Goal: Task Accomplishment & Management: Use online tool/utility

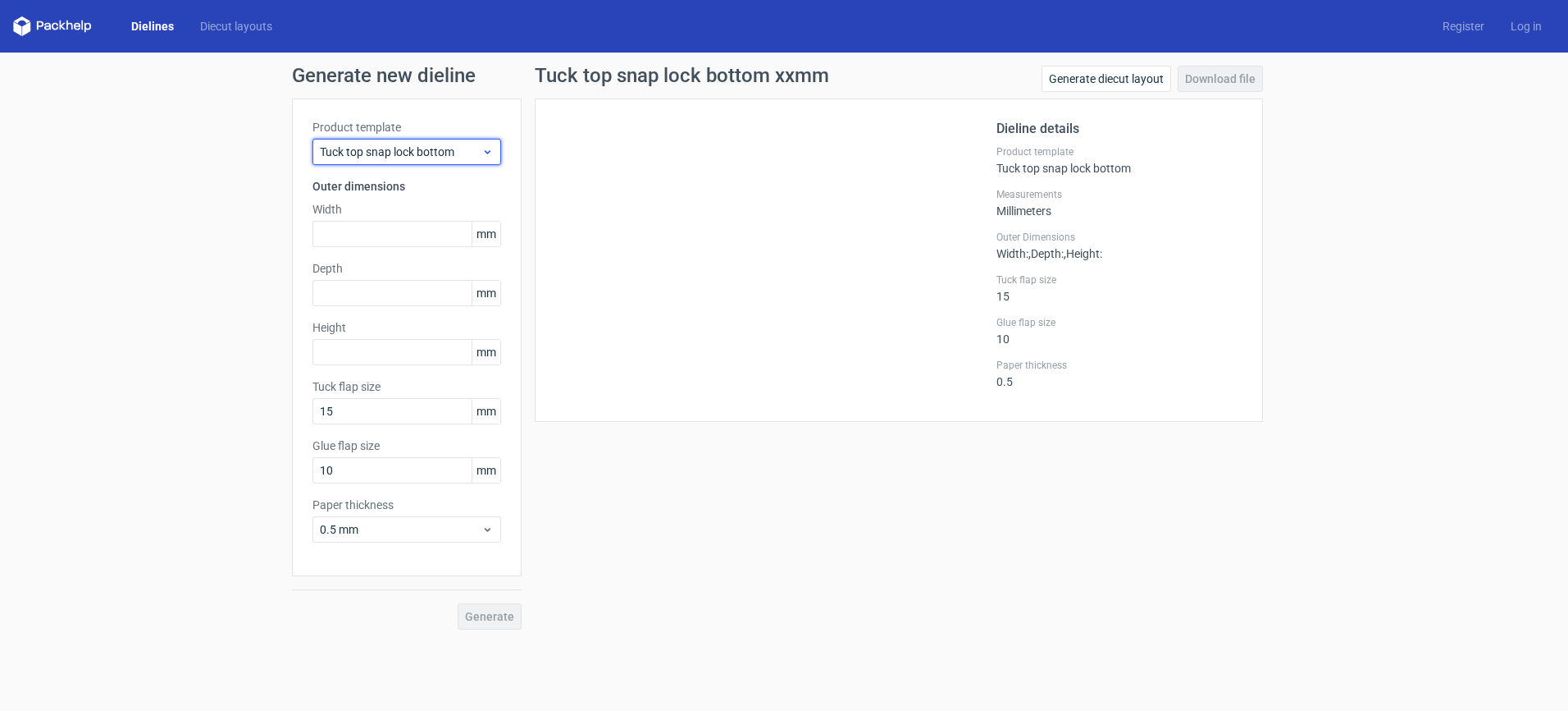
click at [474, 159] on span "Tuck top snap lock bottom" at bounding box center [400, 152] width 162 height 16
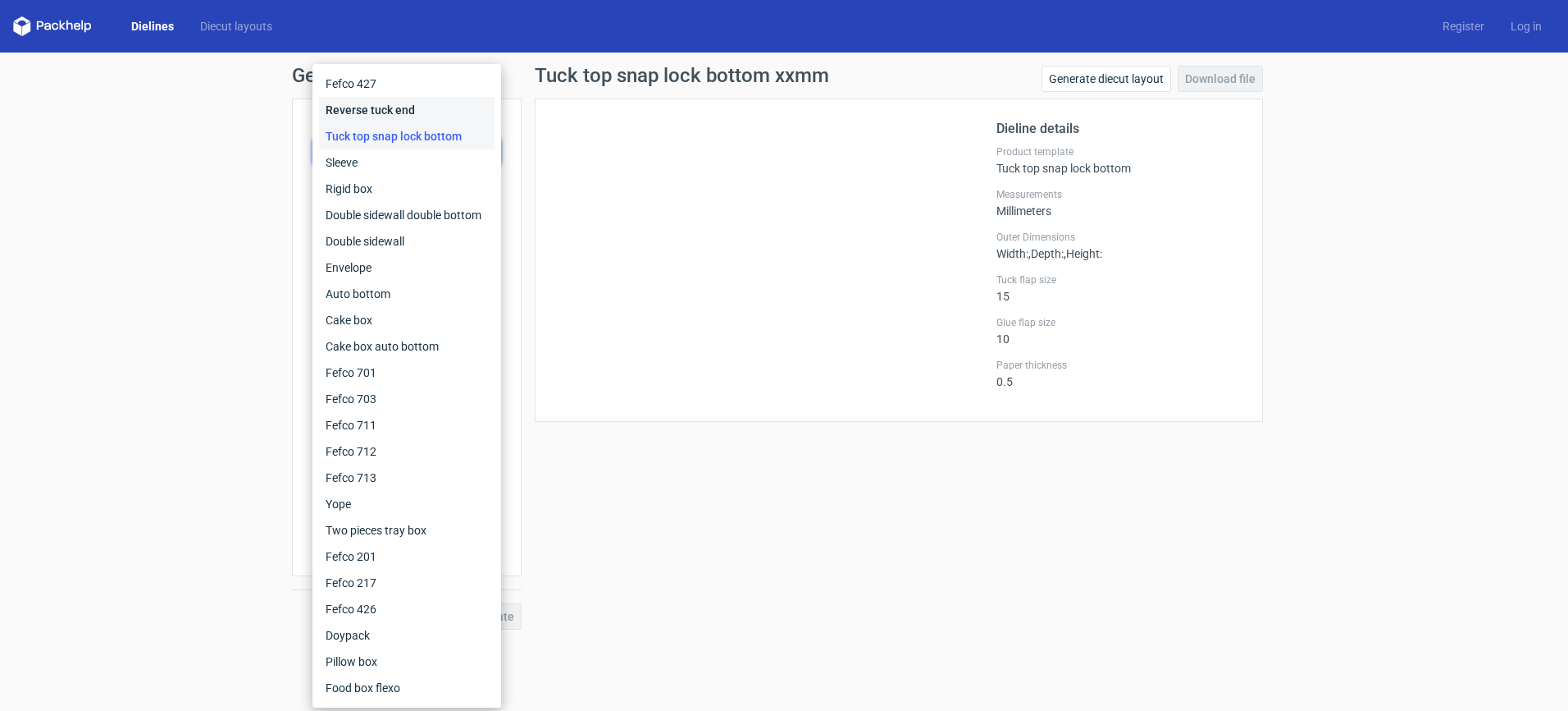
click at [432, 114] on div "Reverse tuck end" at bounding box center [407, 110] width 176 height 26
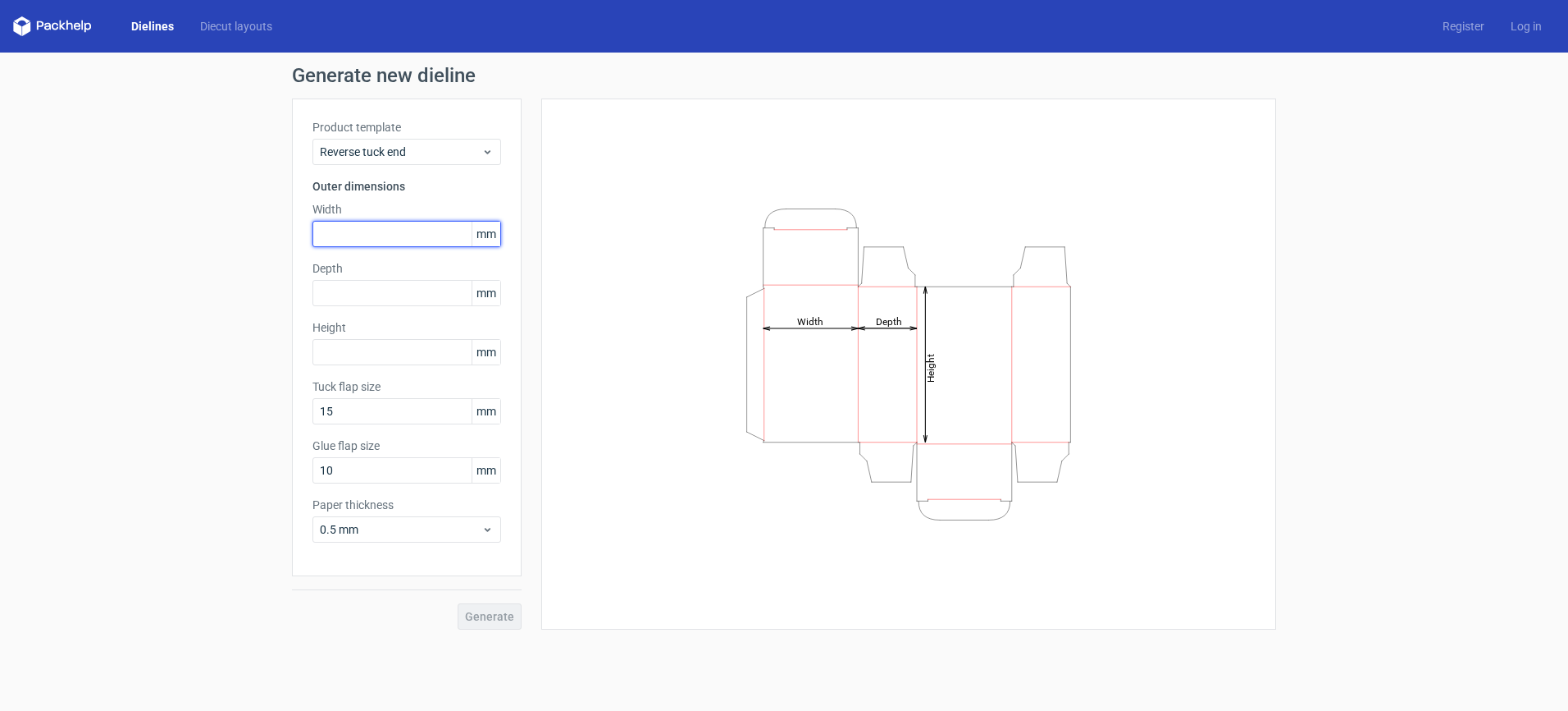
click at [412, 237] on input "text" at bounding box center [407, 234] width 189 height 26
type input "350"
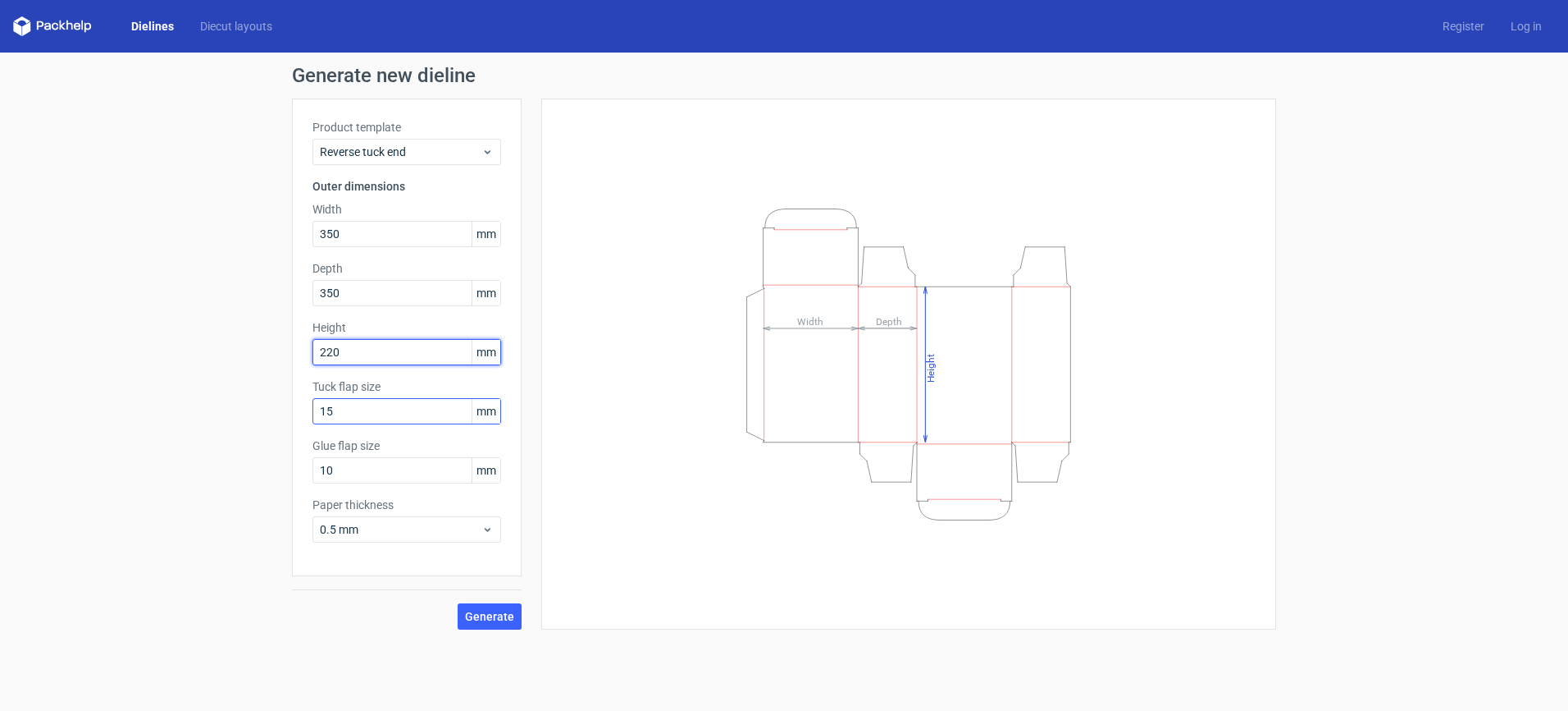
type input "220"
drag, startPoint x: 350, startPoint y: 416, endPoint x: 320, endPoint y: 415, distance: 30.0
click at [320, 415] on input "15" at bounding box center [407, 411] width 189 height 26
type input "20"
drag, startPoint x: 581, startPoint y: 425, endPoint x: 587, endPoint y: 415, distance: 11.7
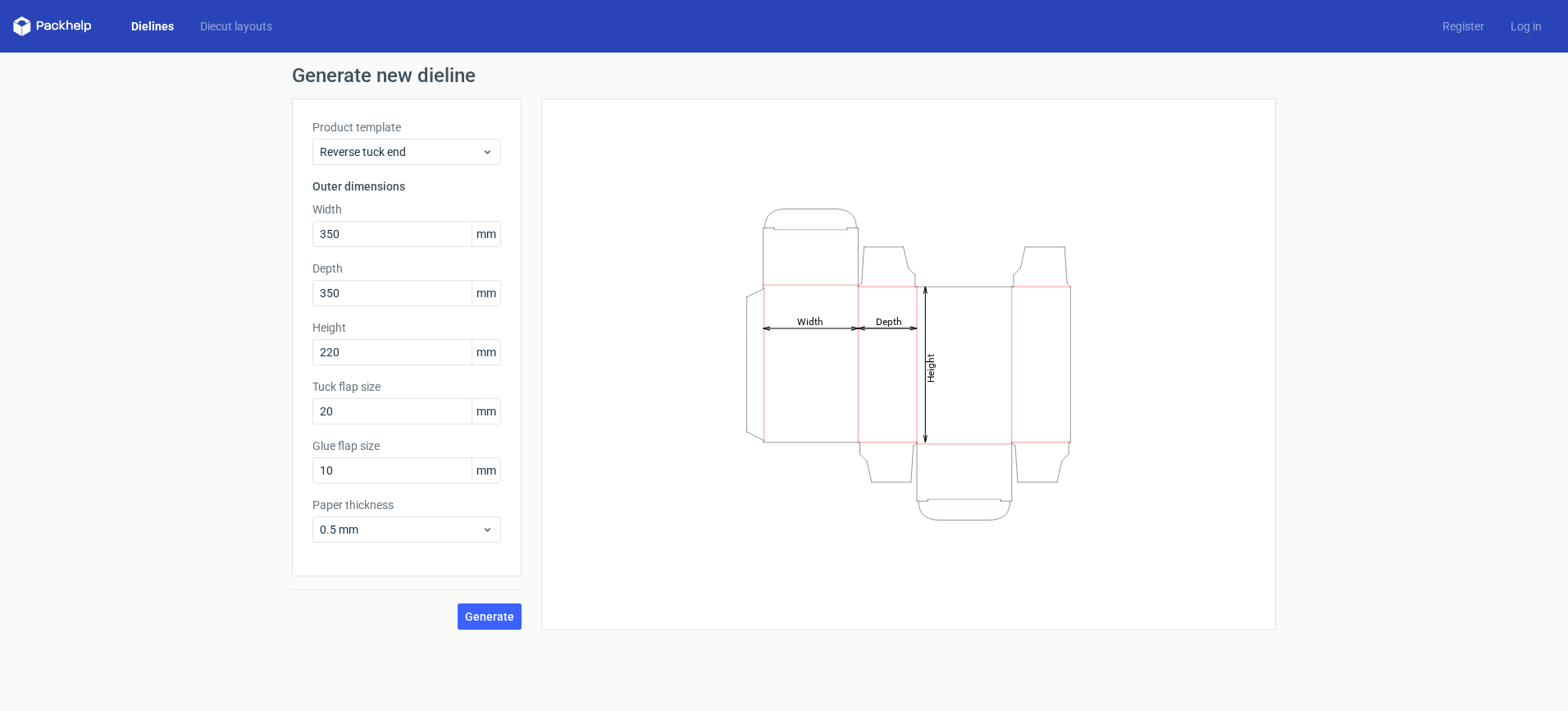
click at [581, 425] on div "Height Depth Width" at bounding box center [909, 364] width 694 height 490
click at [399, 472] on input "10" at bounding box center [407, 470] width 189 height 26
type input "15"
click at [473, 521] on span "0.5 mm" at bounding box center [400, 530] width 162 height 16
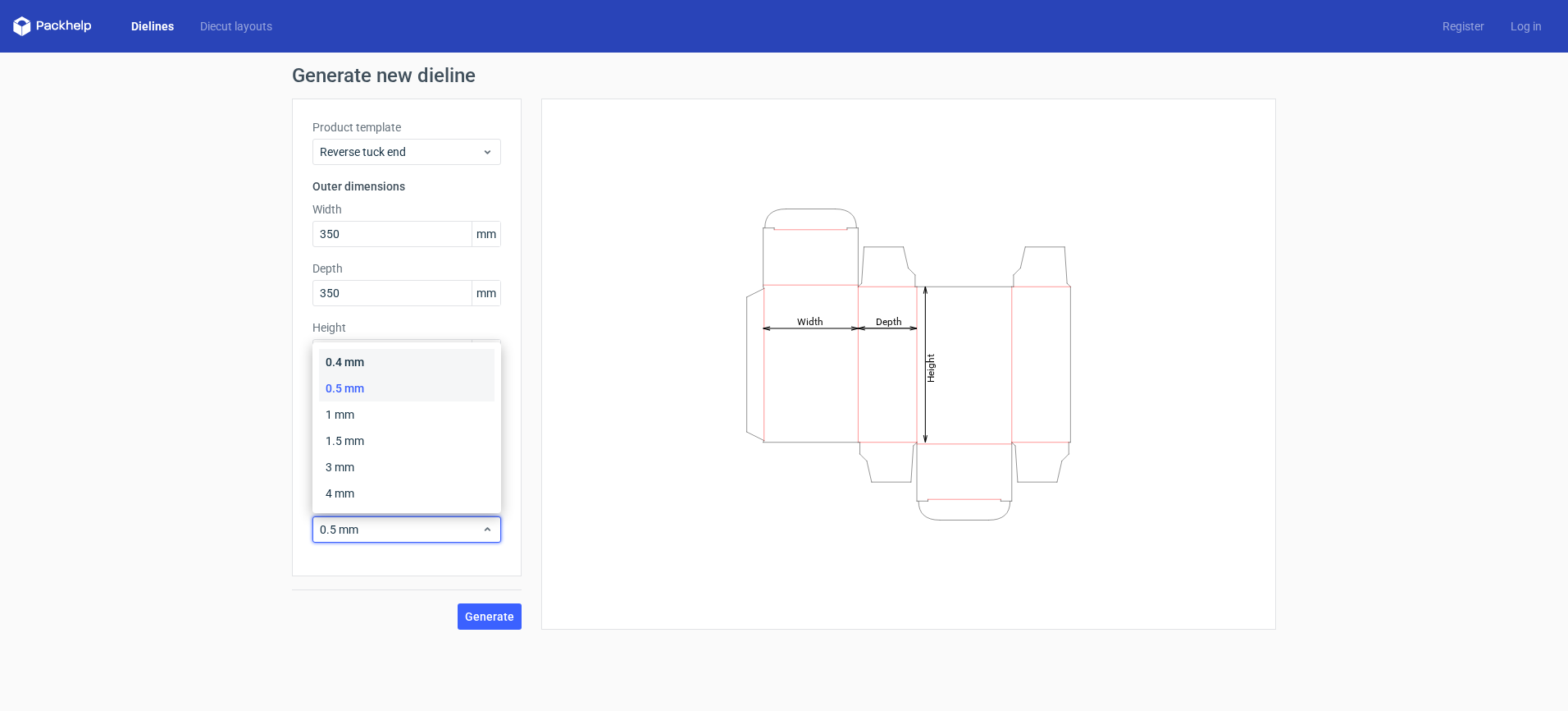
click at [444, 365] on div "0.4 mm" at bounding box center [407, 362] width 176 height 26
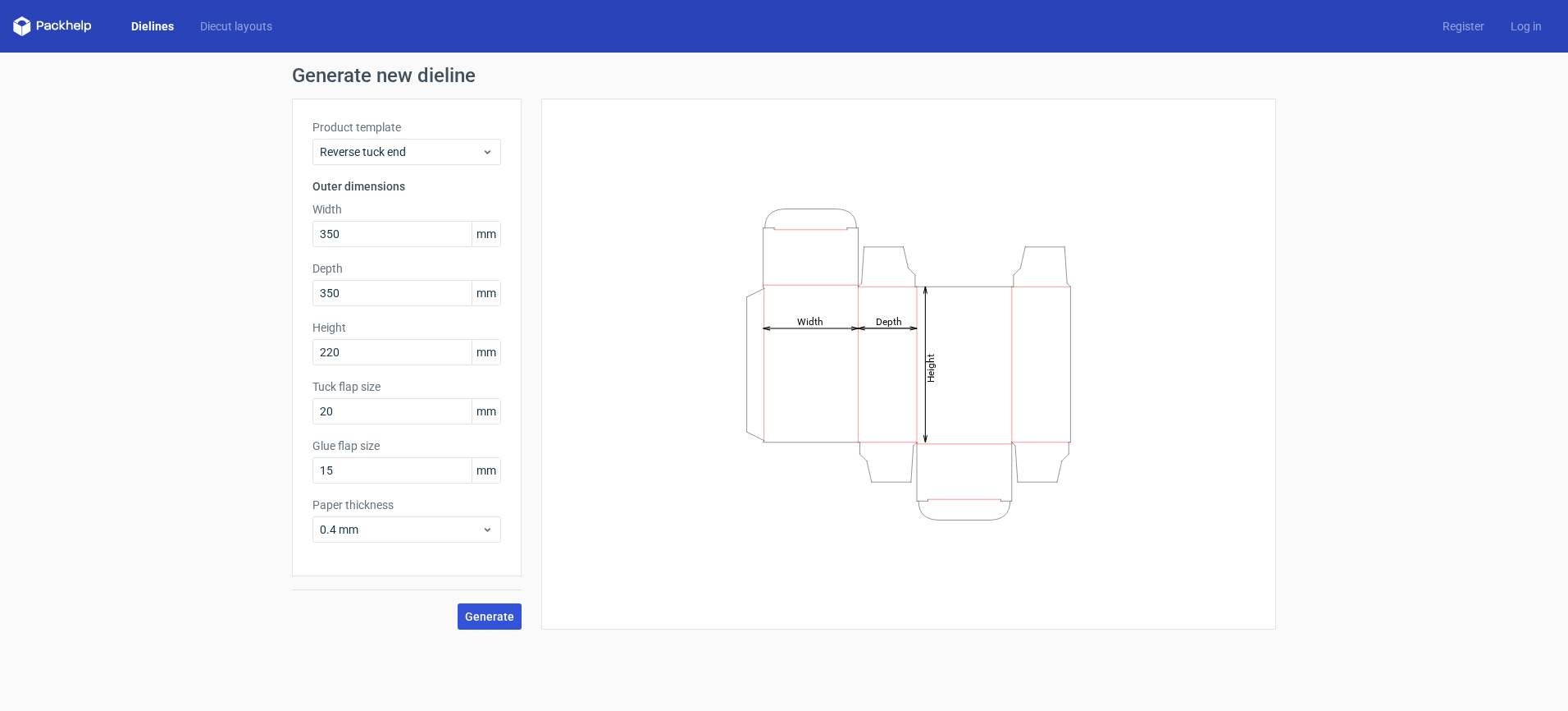
click at [494, 614] on span "Generate" at bounding box center [490, 617] width 49 height 11
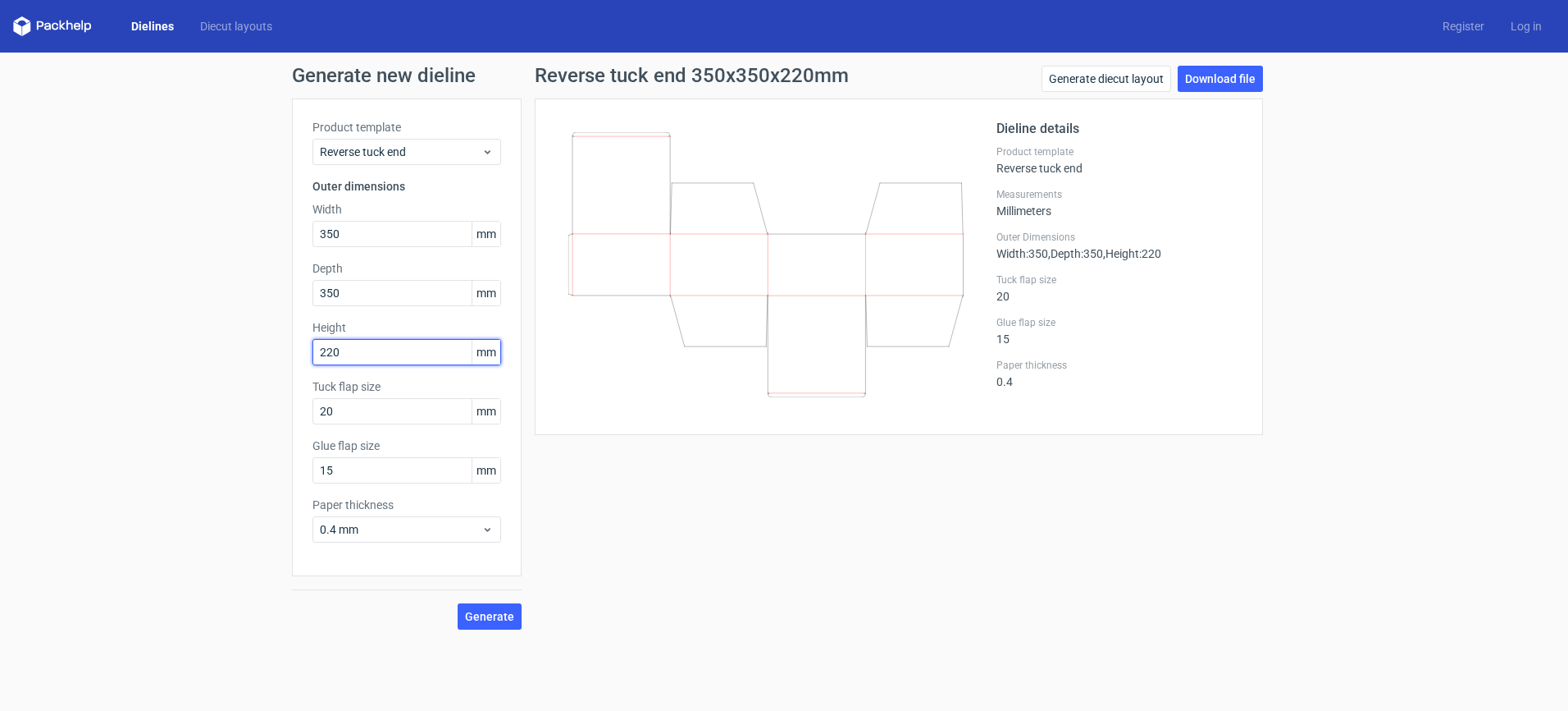
drag, startPoint x: 400, startPoint y: 354, endPoint x: 123, endPoint y: 356, distance: 277.0
click at [123, 356] on div "Generate new dieline Product template Reverse tuck end Outer dimensions Width 3…" at bounding box center [784, 347] width 1568 height 590
type input "350"
drag, startPoint x: 377, startPoint y: 294, endPoint x: 218, endPoint y: 286, distance: 159.2
click at [218, 286] on div "Generate new dieline Product template Reverse tuck end Outer dimensions Width 3…" at bounding box center [784, 347] width 1568 height 590
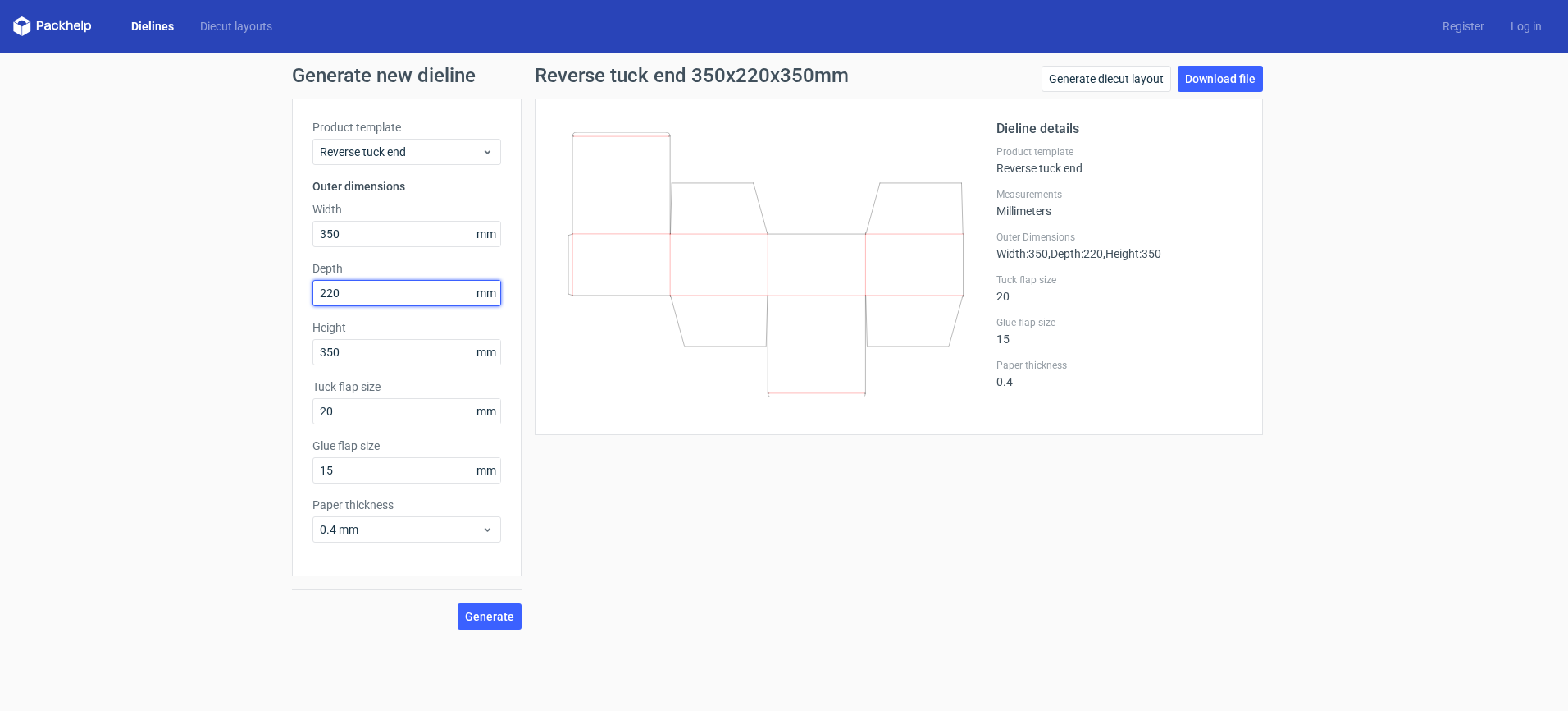
type input "220"
click at [537, 403] on div "Dieline details Product template Reverse tuck end Measurements Millimeters Oute…" at bounding box center [899, 267] width 729 height 337
click at [505, 616] on span "Generate" at bounding box center [490, 617] width 49 height 11
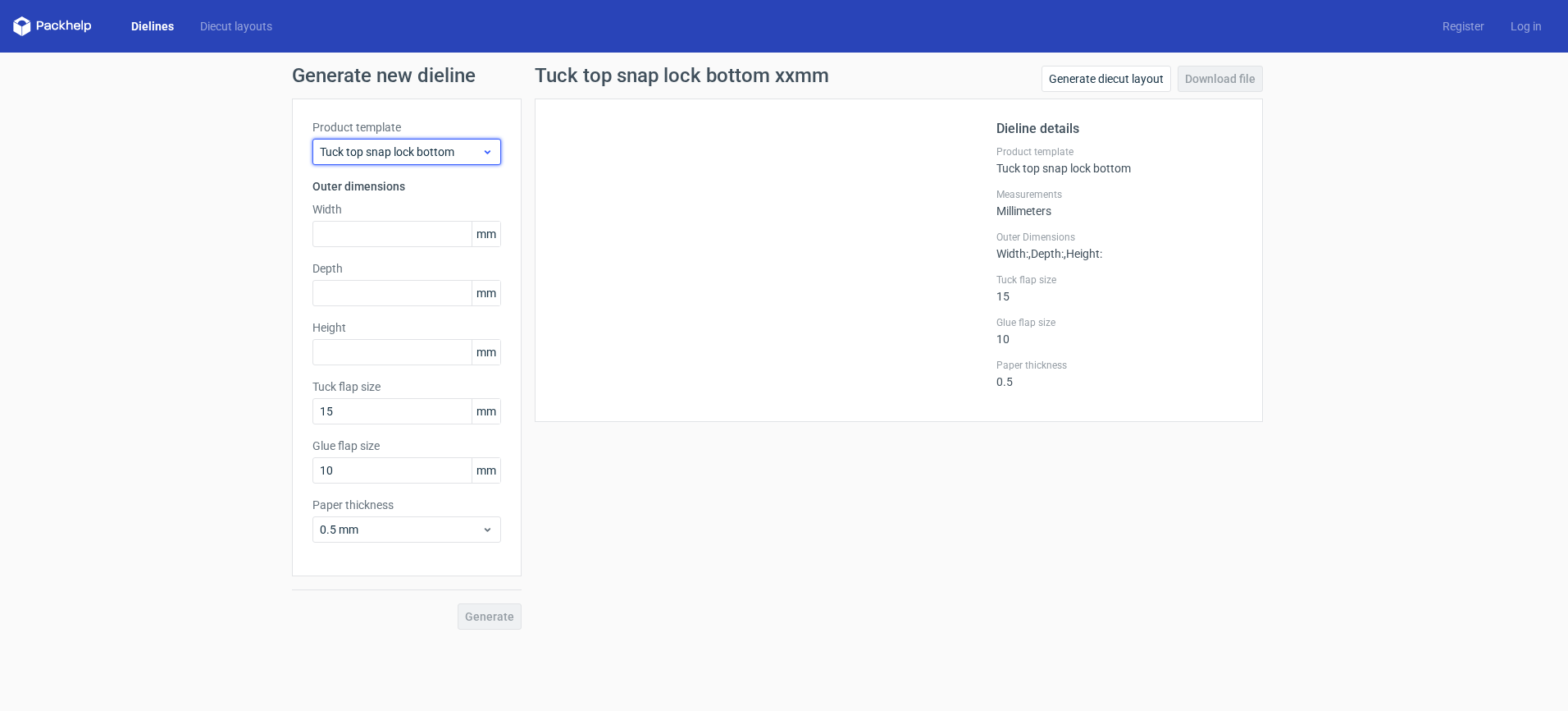
click at [412, 153] on span "Tuck top snap lock bottom" at bounding box center [400, 152] width 162 height 16
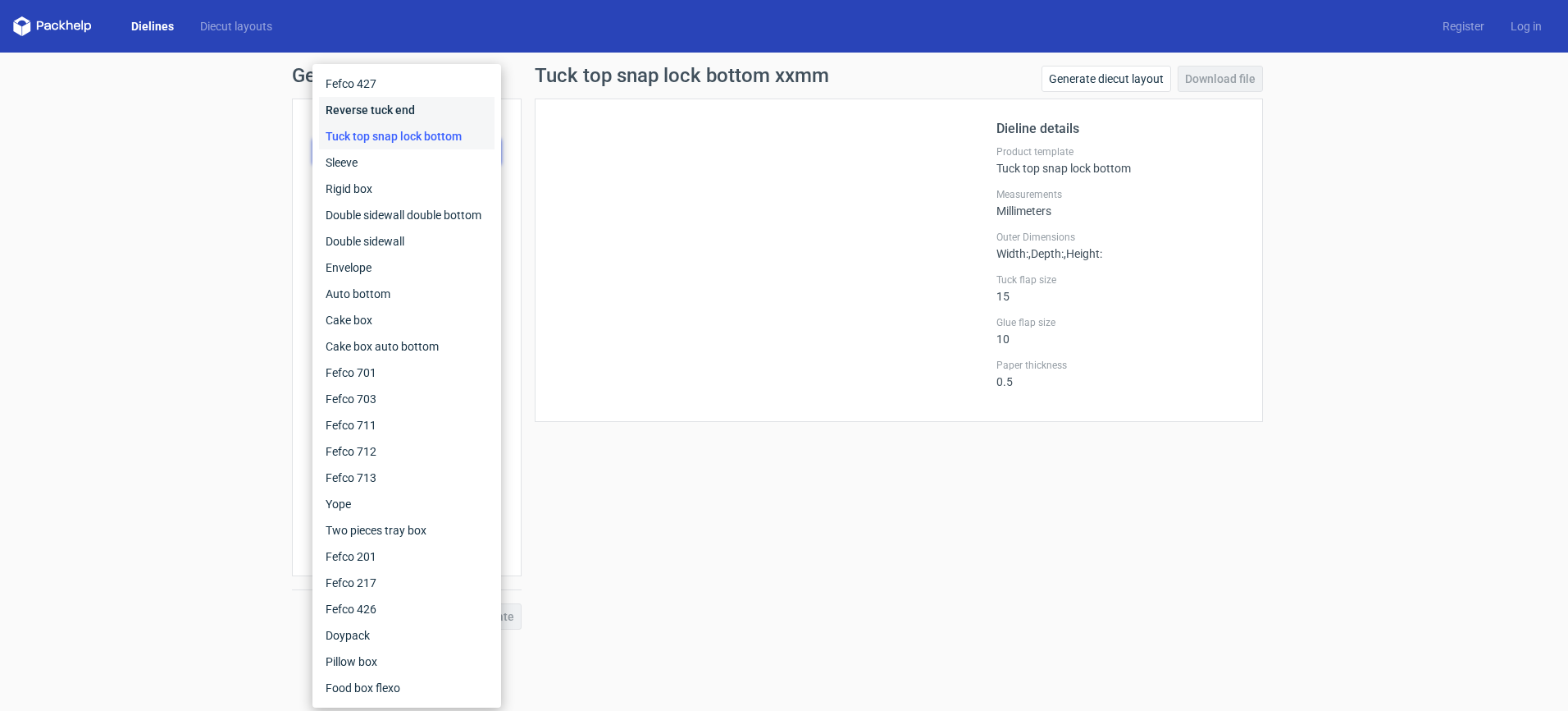
click at [410, 106] on div "Reverse tuck end" at bounding box center [407, 110] width 176 height 26
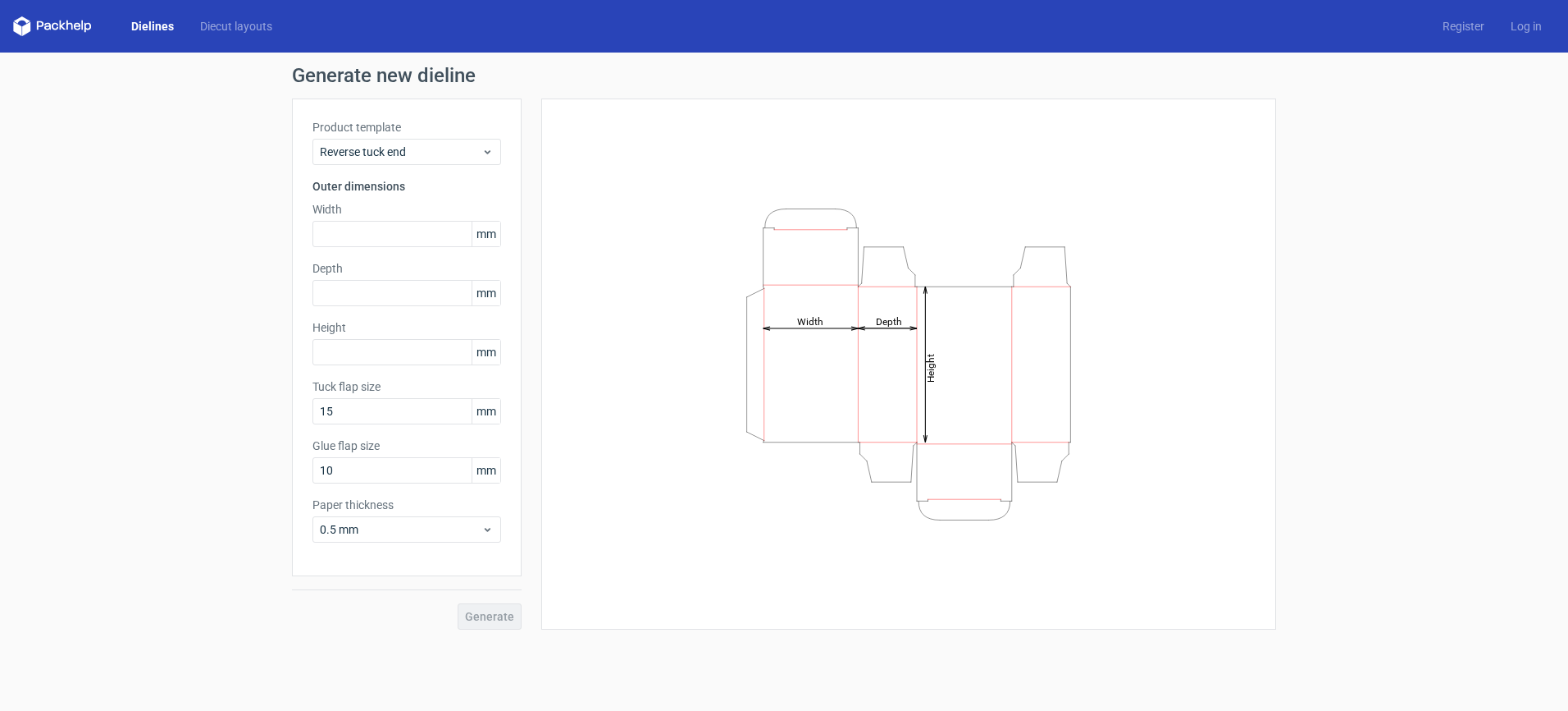
click at [386, 250] on div "Product template Reverse tuck end Outer dimensions Width mm Depth mm Height mm …" at bounding box center [407, 337] width 230 height 478
click at [391, 238] on input "text" at bounding box center [407, 234] width 189 height 26
type input "350"
type input "220"
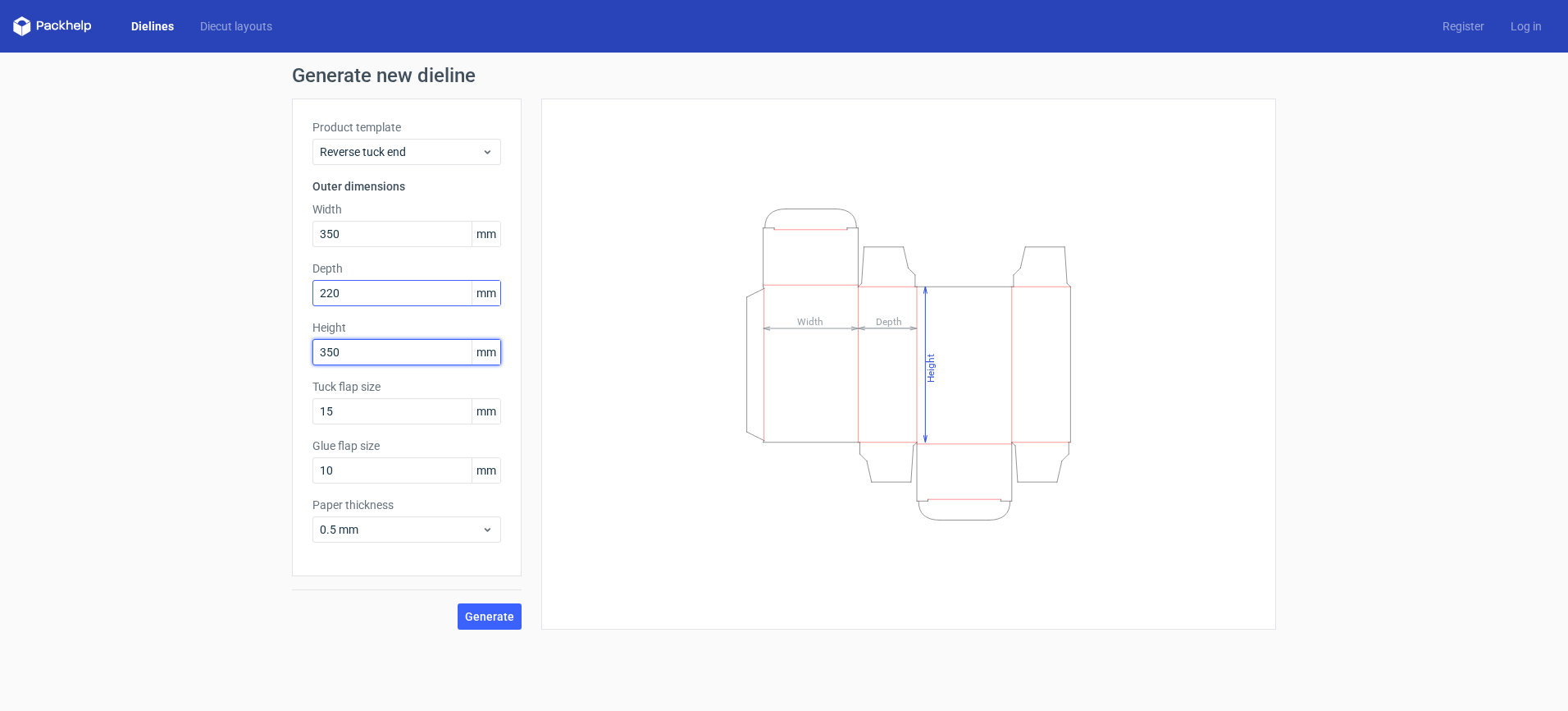
type input "350"
drag, startPoint x: 385, startPoint y: 236, endPoint x: 264, endPoint y: 236, distance: 121.0
click at [264, 236] on div "Generate new dieline Product template Reverse tuck end Outer dimensions Width 3…" at bounding box center [784, 347] width 1568 height 590
type input "220"
type input "350"
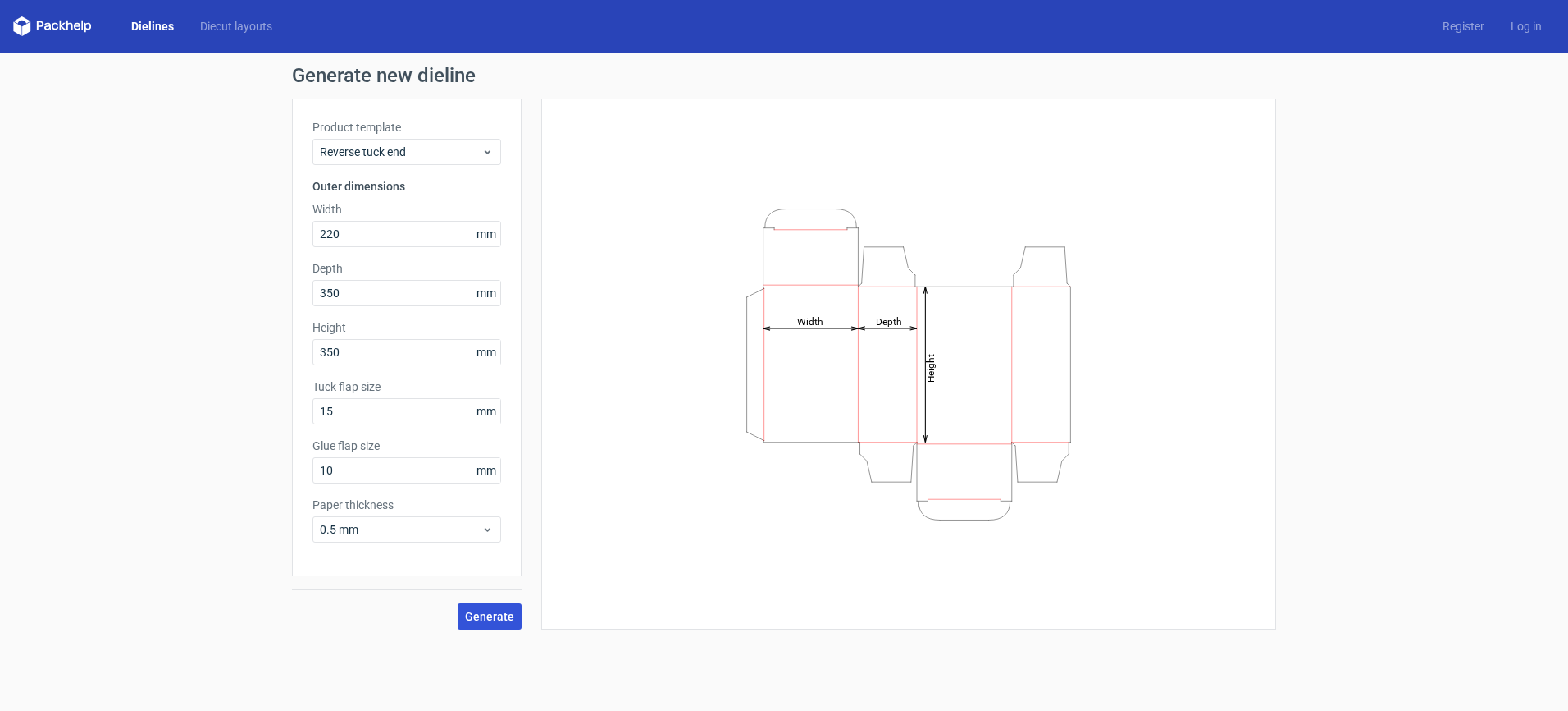
click at [484, 607] on button "Generate" at bounding box center [490, 617] width 64 height 26
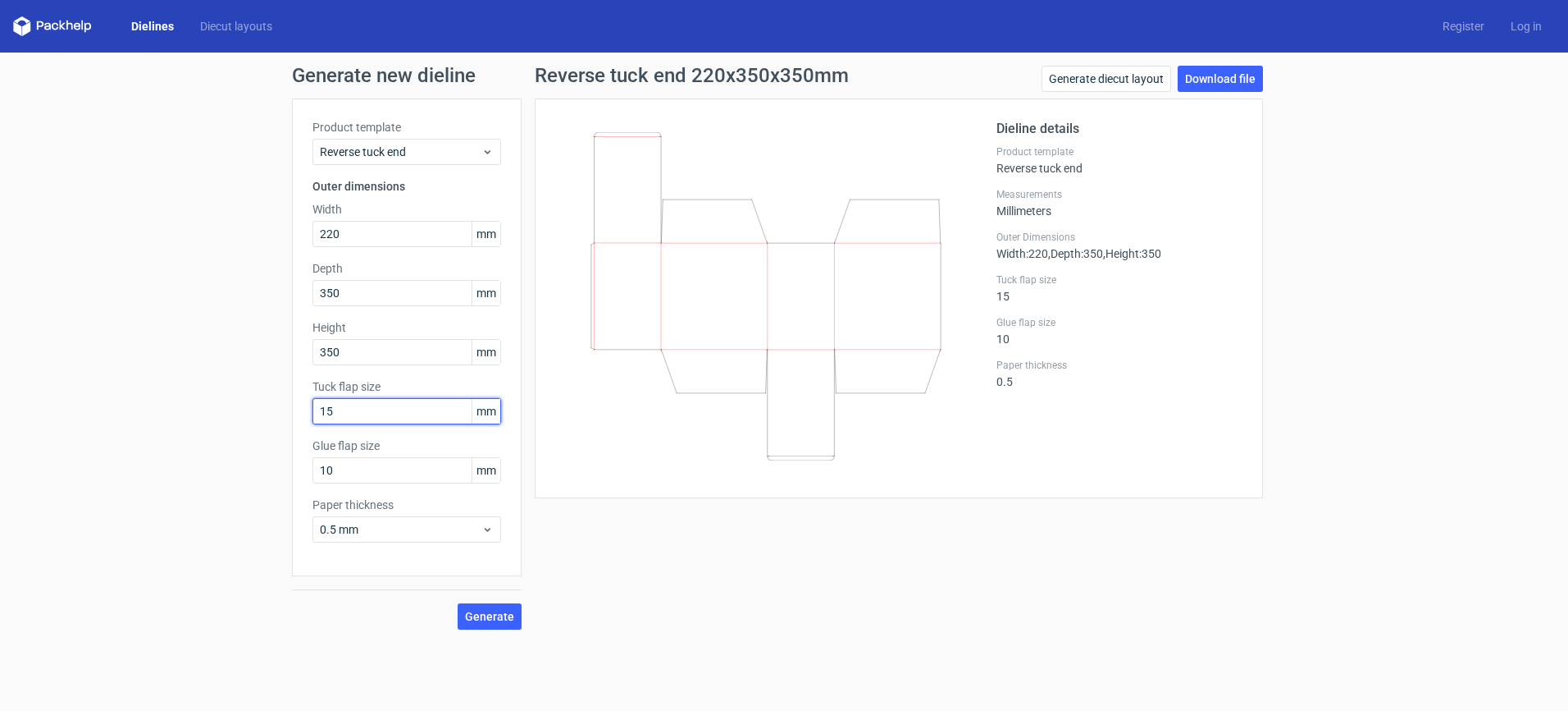
drag, startPoint x: 382, startPoint y: 411, endPoint x: 278, endPoint y: 397, distance: 104.9
click at [278, 397] on div "Generate new dieline Product template Reverse tuck end Outer dimensions Width 2…" at bounding box center [784, 347] width 1568 height 590
type input "25"
drag, startPoint x: 356, startPoint y: 476, endPoint x: 243, endPoint y: 471, distance: 113.1
click at [243, 471] on div "Generate new dieline Product template Reverse tuck end Outer dimensions Width 2…" at bounding box center [784, 347] width 1568 height 590
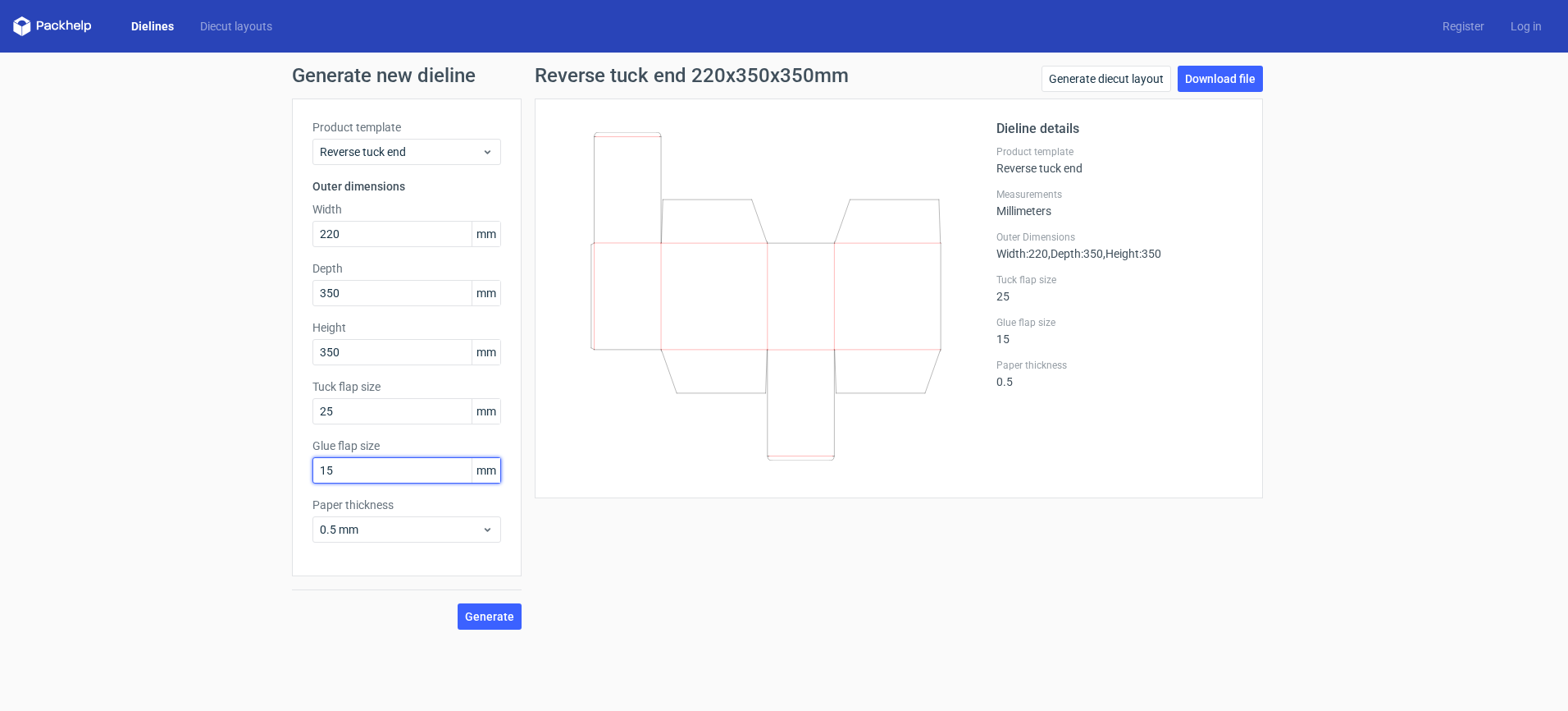
type input "1"
click at [497, 611] on span "Generate" at bounding box center [490, 617] width 49 height 11
drag, startPoint x: 359, startPoint y: 469, endPoint x: 135, endPoint y: 450, distance: 224.8
click at [135, 450] on div "Generate new dieline Product template Reverse tuck end Outer dimensions Width 2…" at bounding box center [784, 347] width 1568 height 590
type input "25"
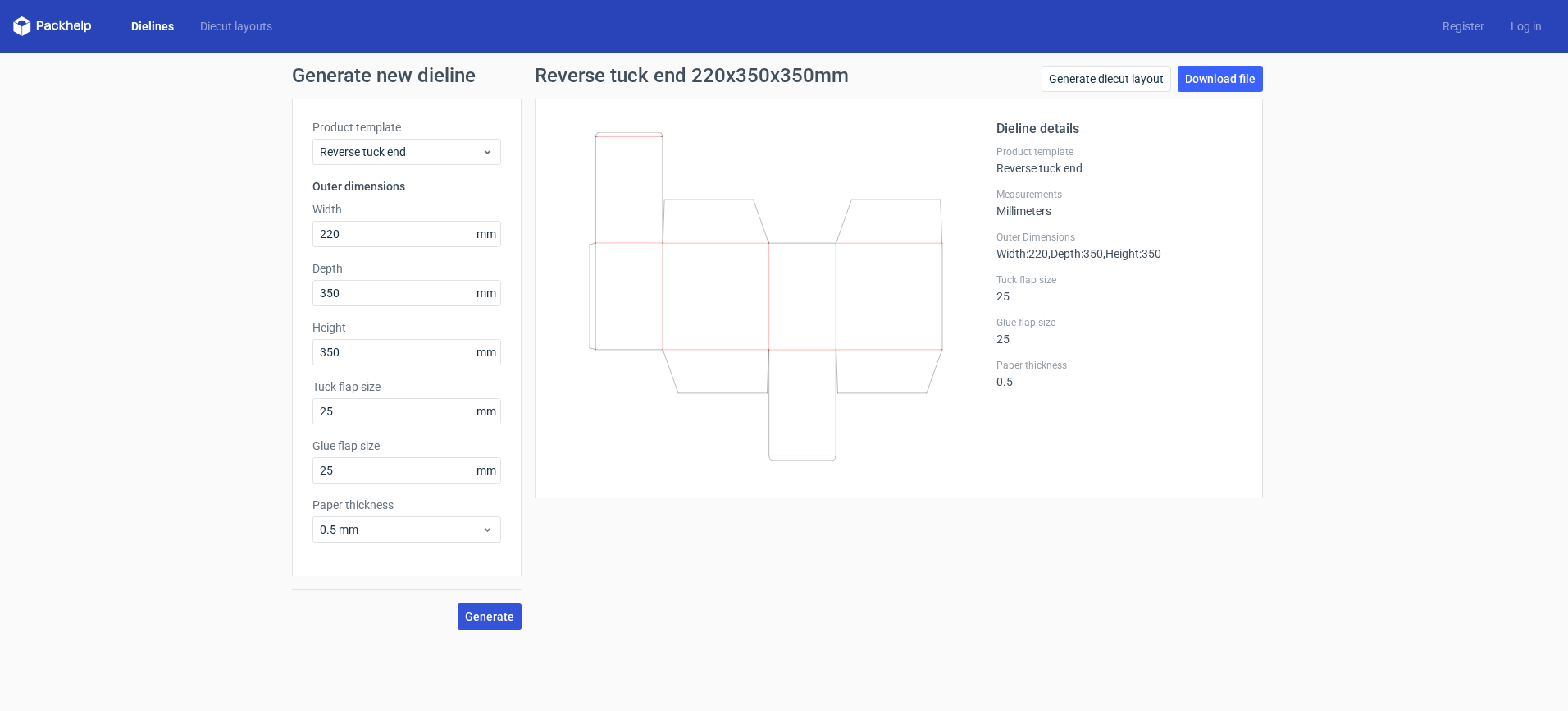
click at [496, 624] on button "Generate" at bounding box center [490, 617] width 64 height 26
drag, startPoint x: 373, startPoint y: 232, endPoint x: 203, endPoint y: 218, distance: 170.6
click at [203, 218] on div "Generate new dieline Product template Reverse tuck end Outer dimensions Width 2…" at bounding box center [784, 347] width 1568 height 590
type input "350"
drag, startPoint x: 350, startPoint y: 283, endPoint x: 213, endPoint y: 266, distance: 138.1
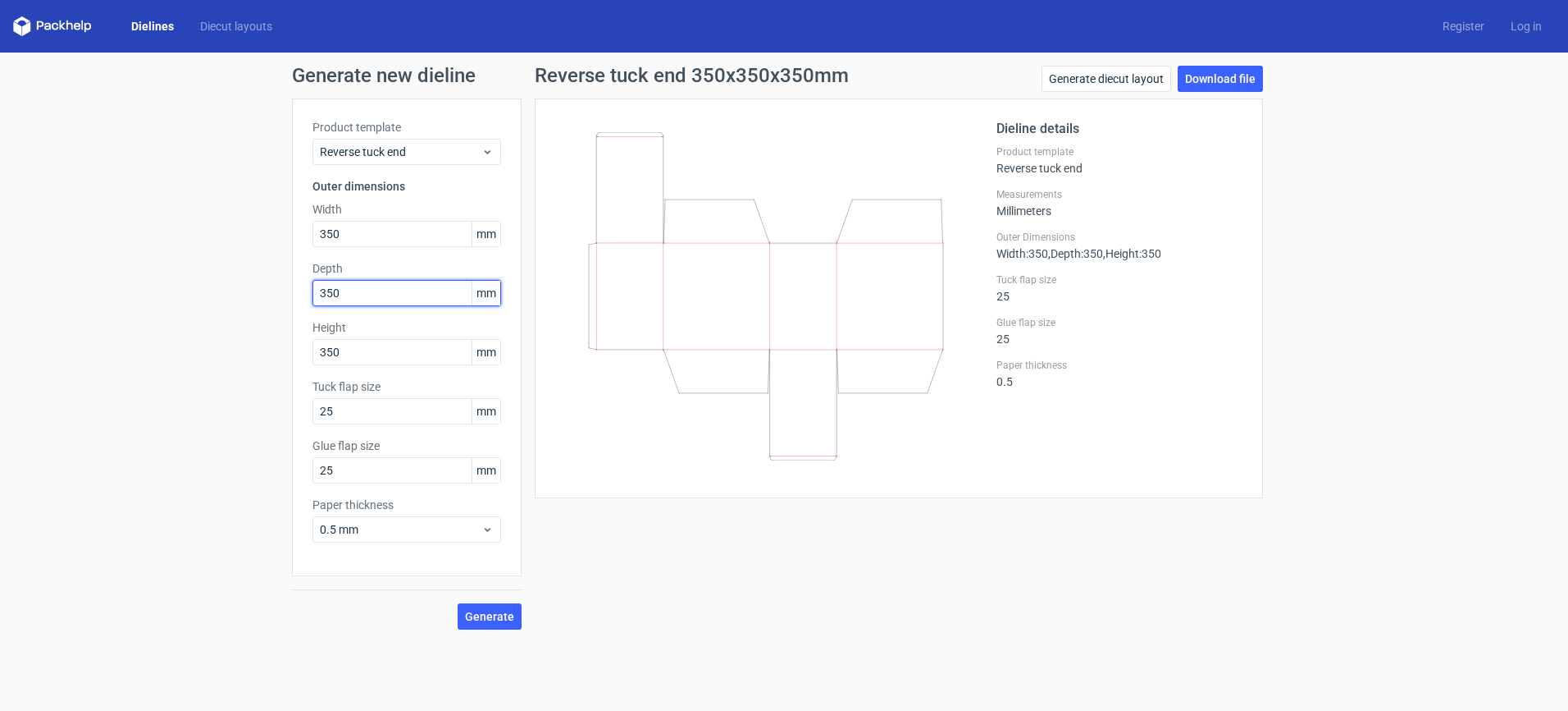
click at [213, 266] on div "Generate new dieline Product template Reverse tuck end Outer dimensions Width 3…" at bounding box center [784, 347] width 1568 height 590
drag, startPoint x: 359, startPoint y: 293, endPoint x: 224, endPoint y: 271, distance: 136.8
click at [224, 271] on div "Generate new dieline Product template Reverse tuck end Outer dimensions Width 3…" at bounding box center [784, 347] width 1568 height 590
type input "220"
click at [501, 611] on span "Generate" at bounding box center [490, 617] width 49 height 11
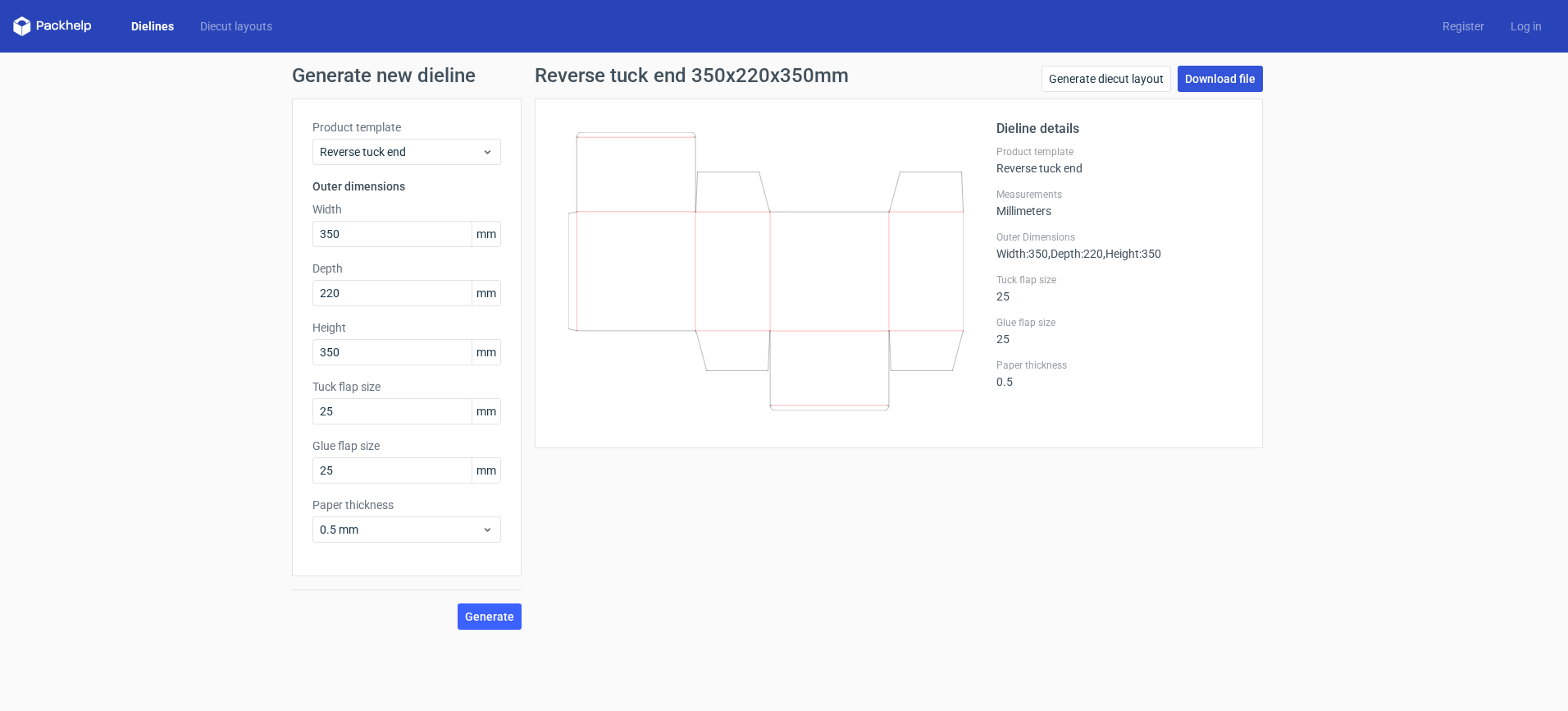
click at [1214, 74] on link "Download file" at bounding box center [1220, 79] width 85 height 26
click at [778, 567] on div "Reverse tuck end 350x220x350mm Generate diecut layout Download file Dieline det…" at bounding box center [899, 347] width 755 height 564
click at [665, 496] on div "Reverse tuck end 350x220x350mm Generate diecut layout Download file Dieline det…" at bounding box center [899, 347] width 755 height 564
click at [770, 550] on div "Reverse tuck end 350x220x350mm Generate diecut layout Download file Dieline det…" at bounding box center [899, 347] width 755 height 564
